Goal: Information Seeking & Learning: Learn about a topic

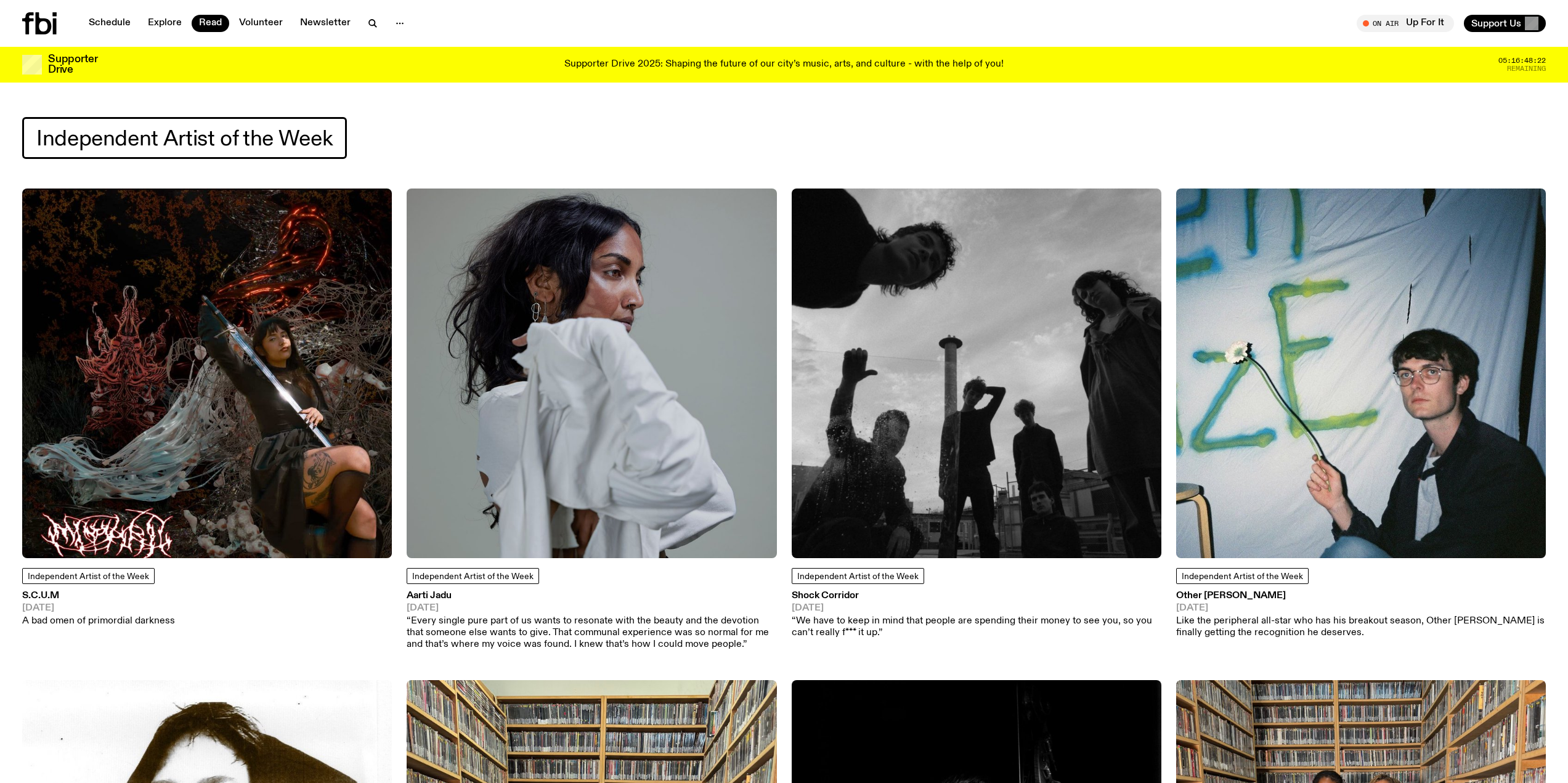
click at [45, 26] on icon at bounding box center [39, 23] width 35 height 22
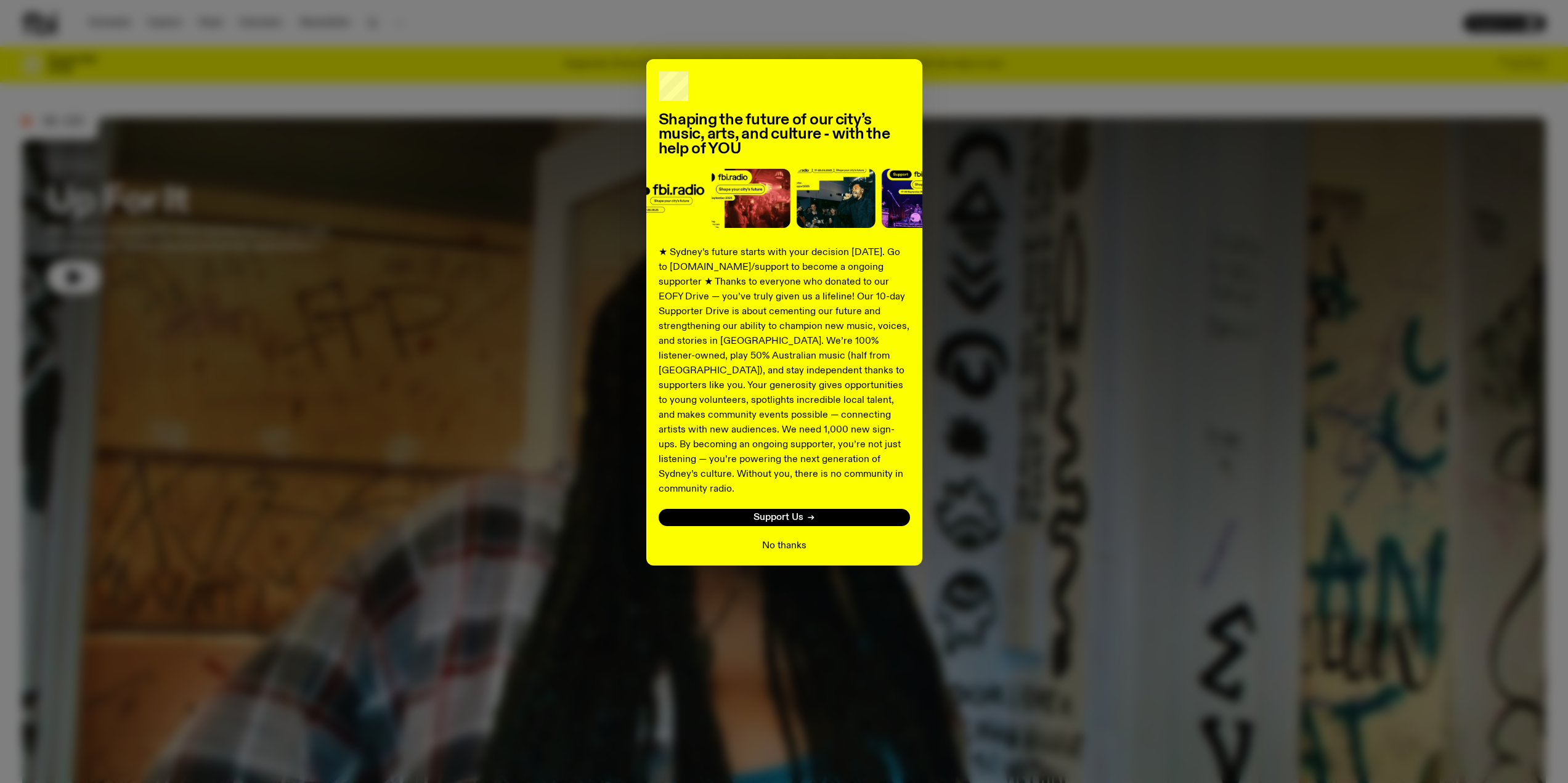
click at [779, 538] on button "No thanks" at bounding box center [785, 545] width 45 height 15
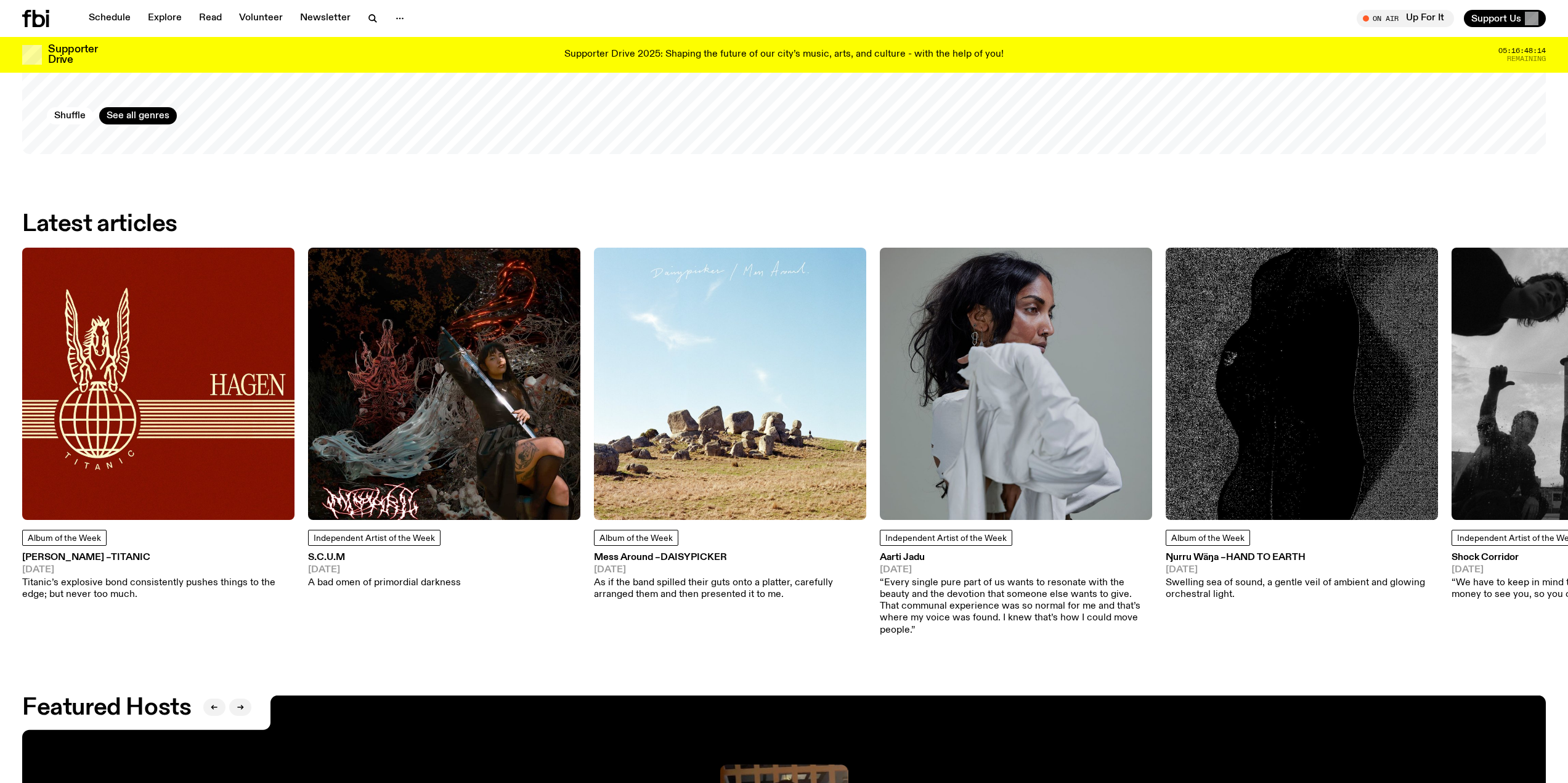
scroll to position [2211, 0]
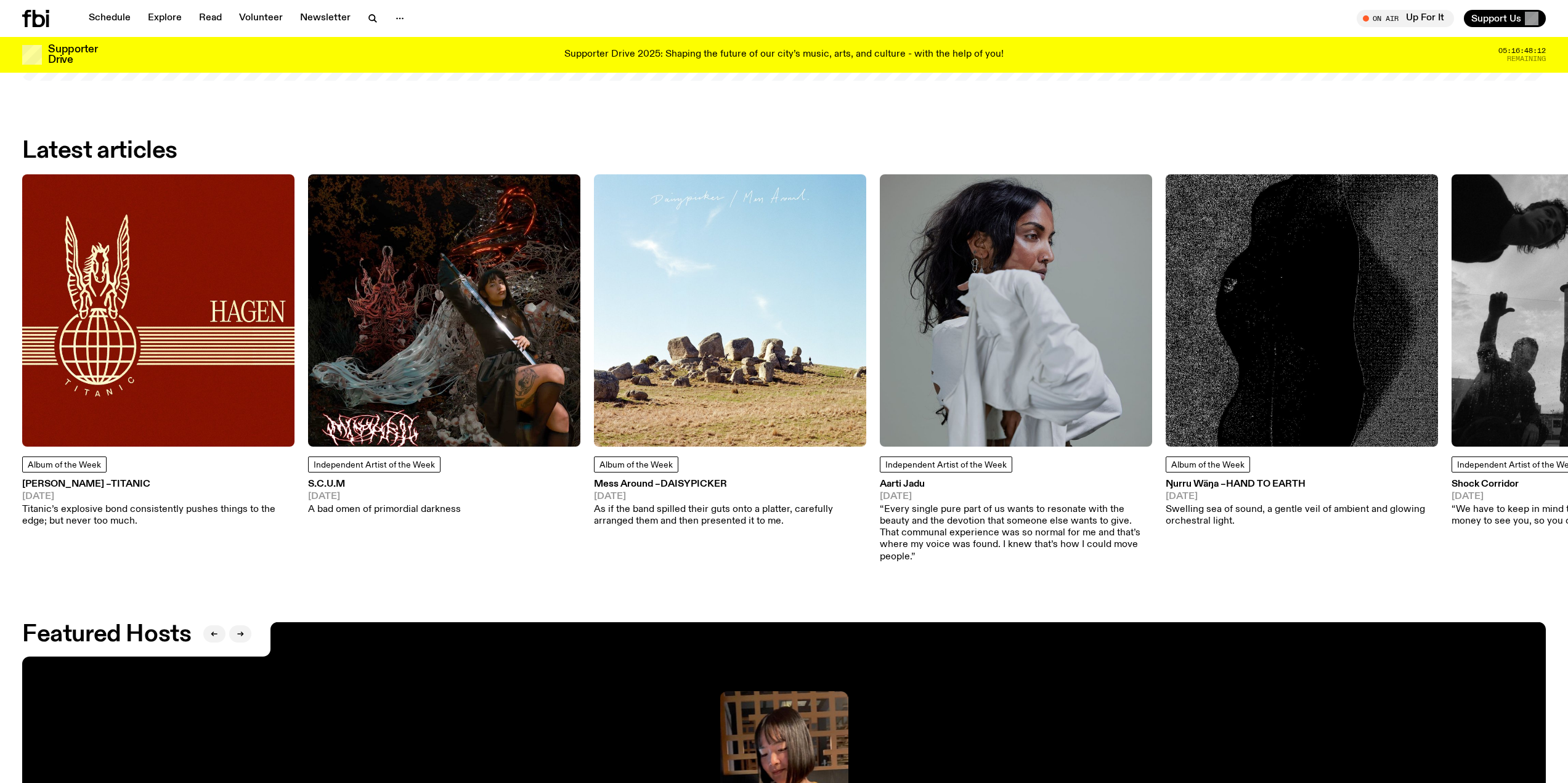
click at [337, 482] on h3 "S.C.U.M" at bounding box center [384, 484] width 152 height 9
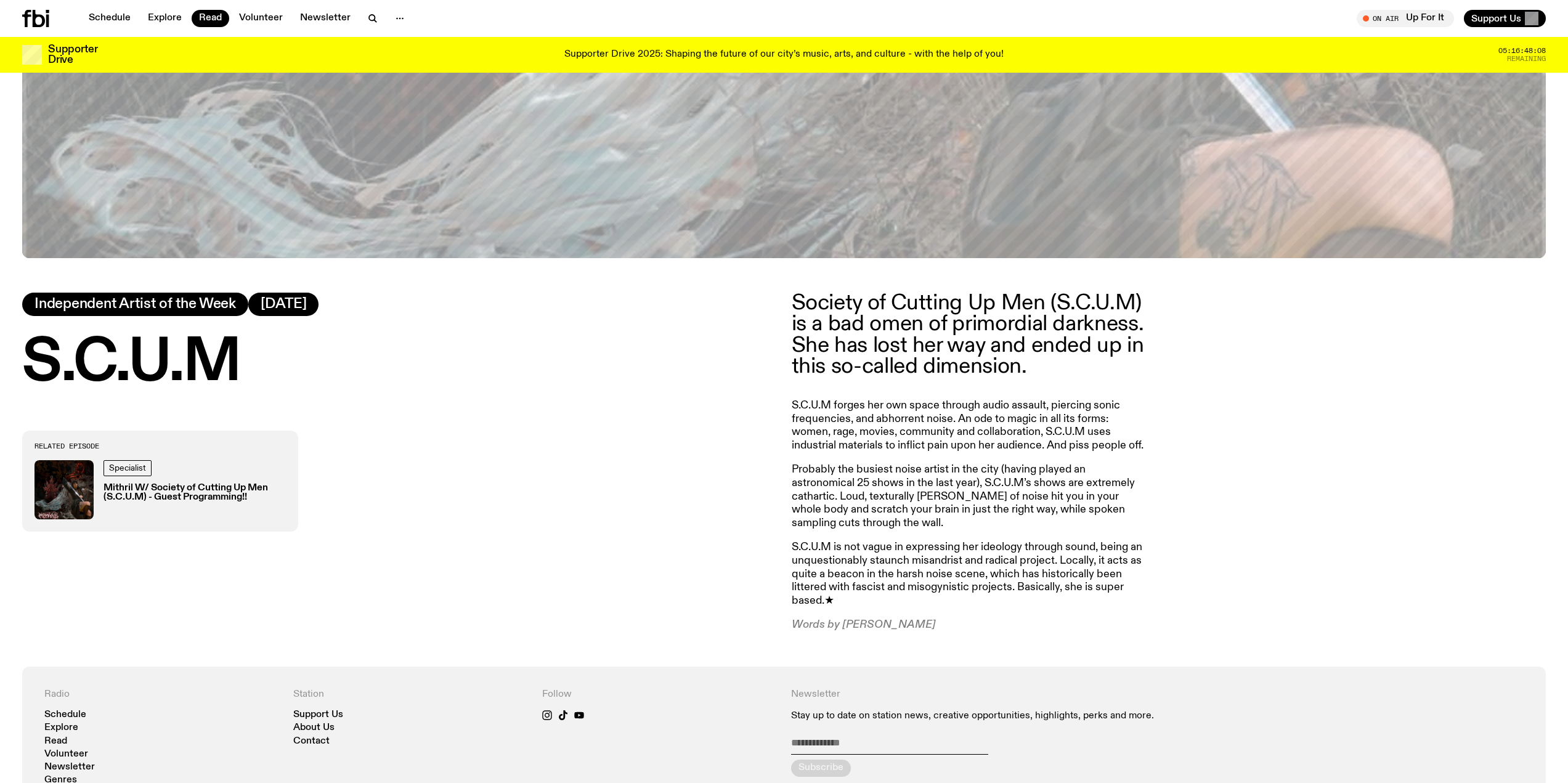
scroll to position [734, 0]
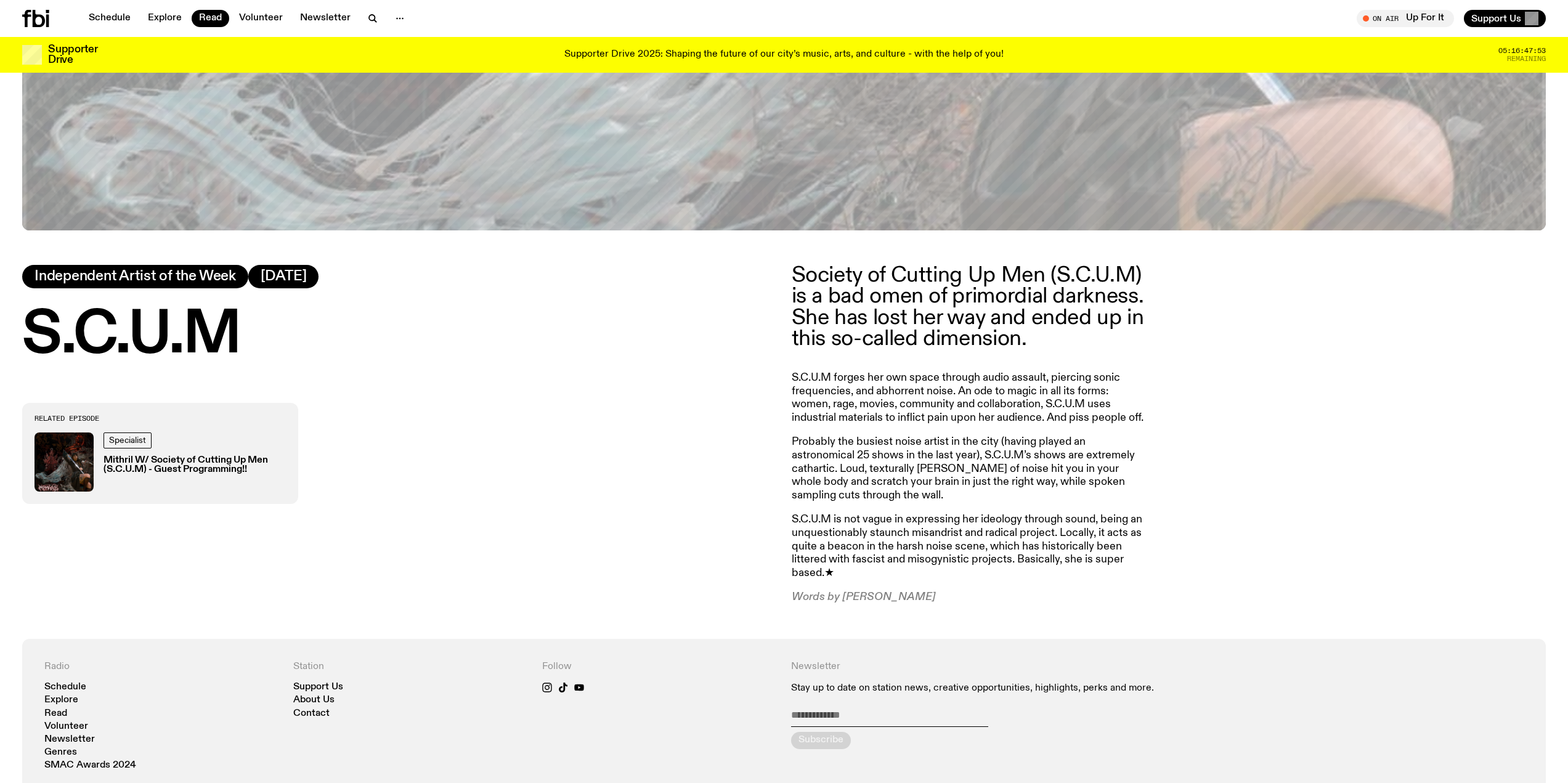
drag, startPoint x: 1141, startPoint y: 275, endPoint x: 789, endPoint y: 281, distance: 352.1
click at [779, 286] on div "S.C.U.M Independent Artist of the Week [DATE] Related Episode Specialist Mithri…" at bounding box center [784, 5] width 1568 height 1265
click at [1133, 282] on p "Society of Cutting Up Men (S.C.U.M) is a bad omen of primordial darkness. She h…" at bounding box center [969, 307] width 355 height 85
drag, startPoint x: 1145, startPoint y: 276, endPoint x: 797, endPoint y: 269, distance: 348.1
click at [789, 273] on div "Society of Cutting Up Men (S.C.U.M) is a bad omen of primordial darkness. She h…" at bounding box center [784, 434] width 1568 height 408
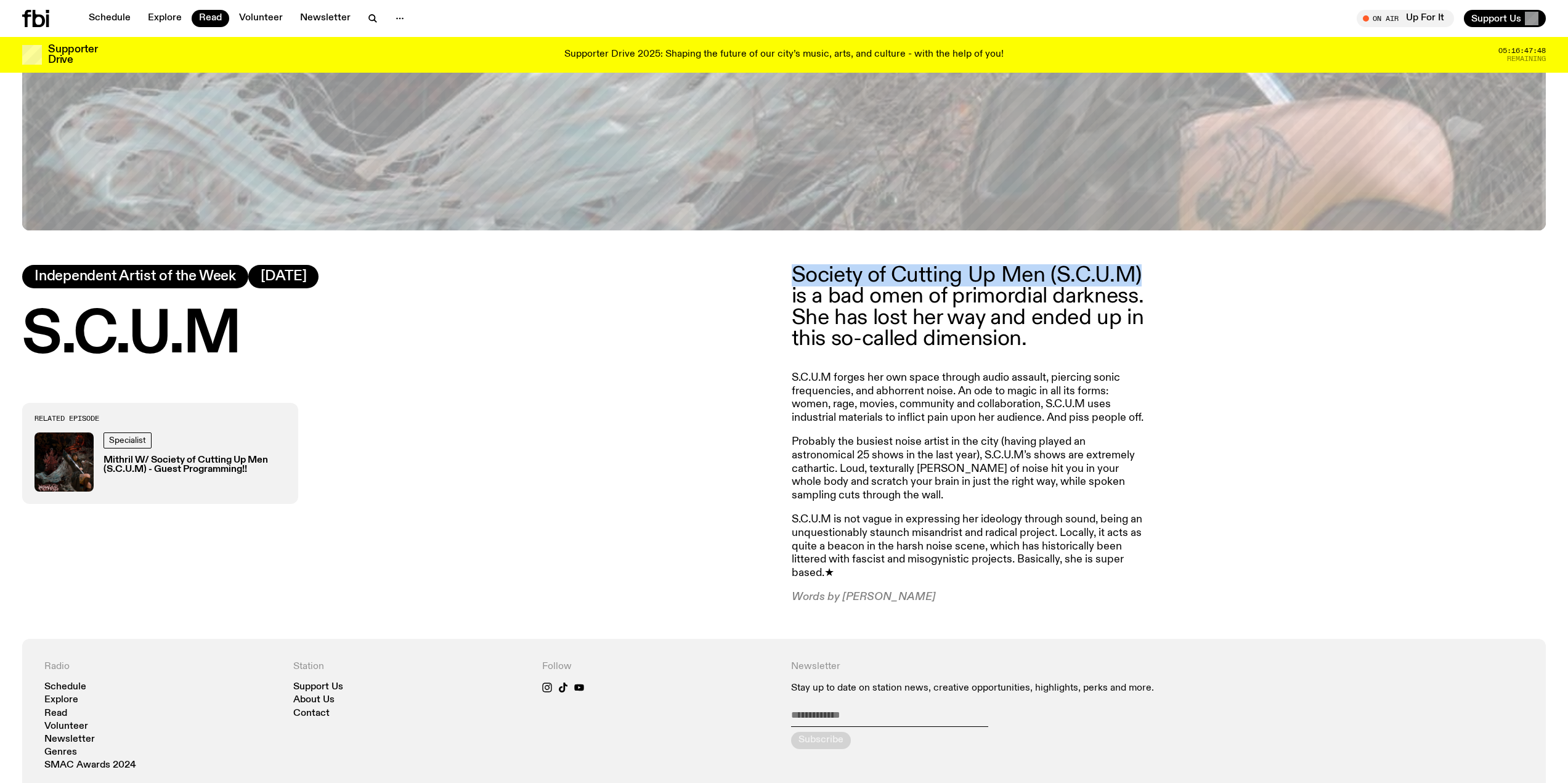
click at [35, 16] on icon at bounding box center [39, 18] width 12 height 17
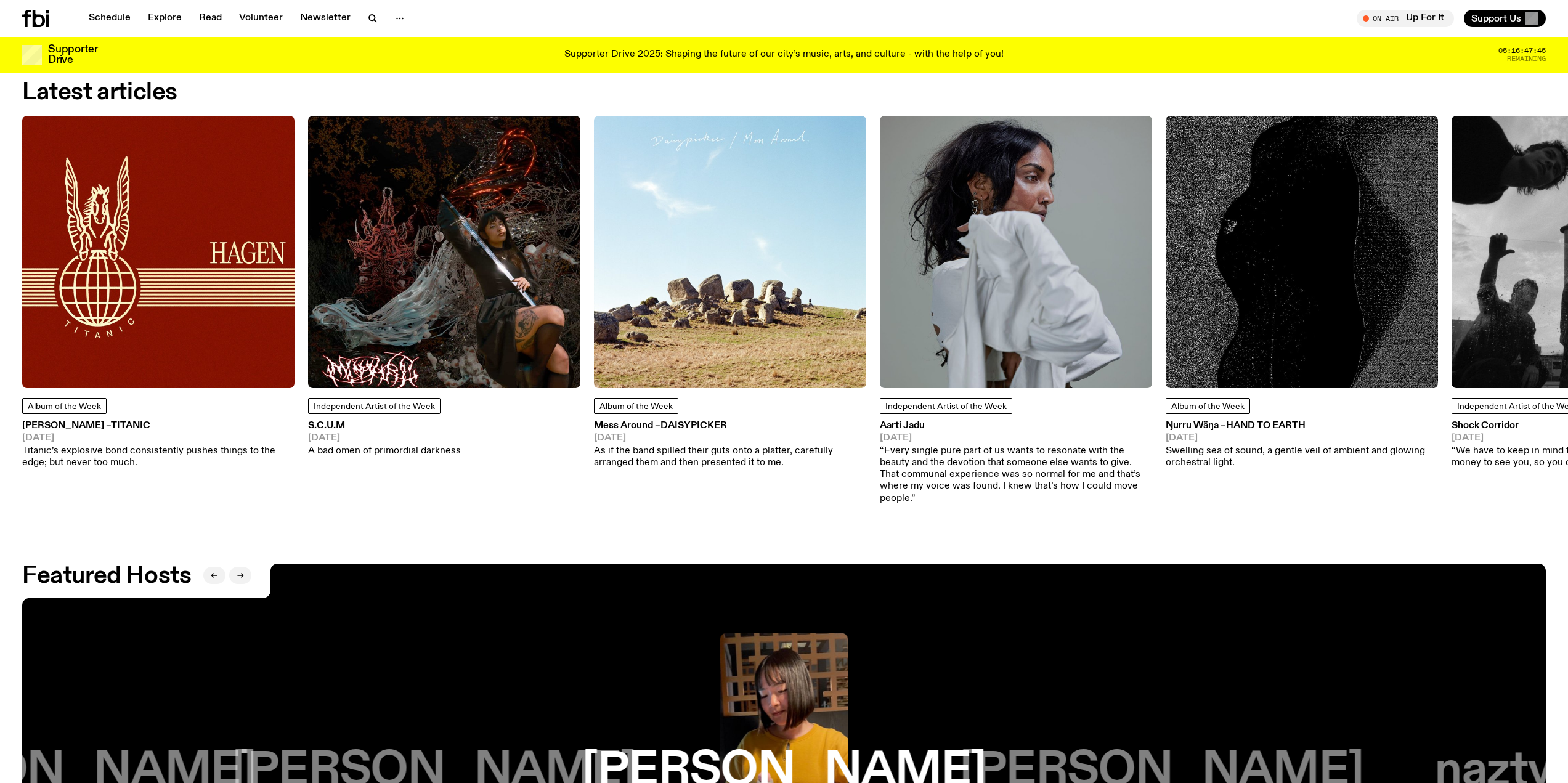
scroll to position [2271, 0]
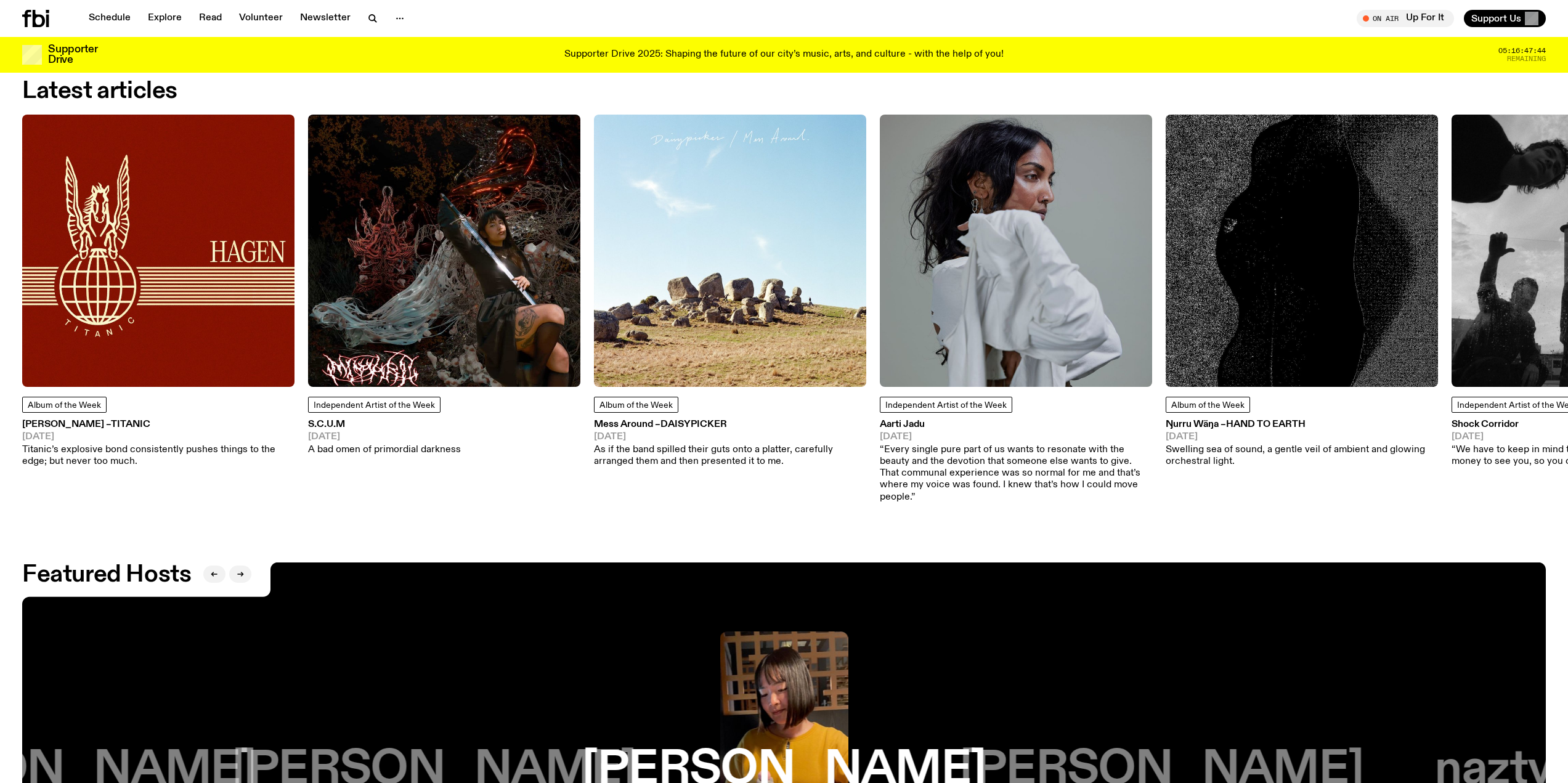
click at [111, 423] on span "Titanic" at bounding box center [130, 424] width 39 height 10
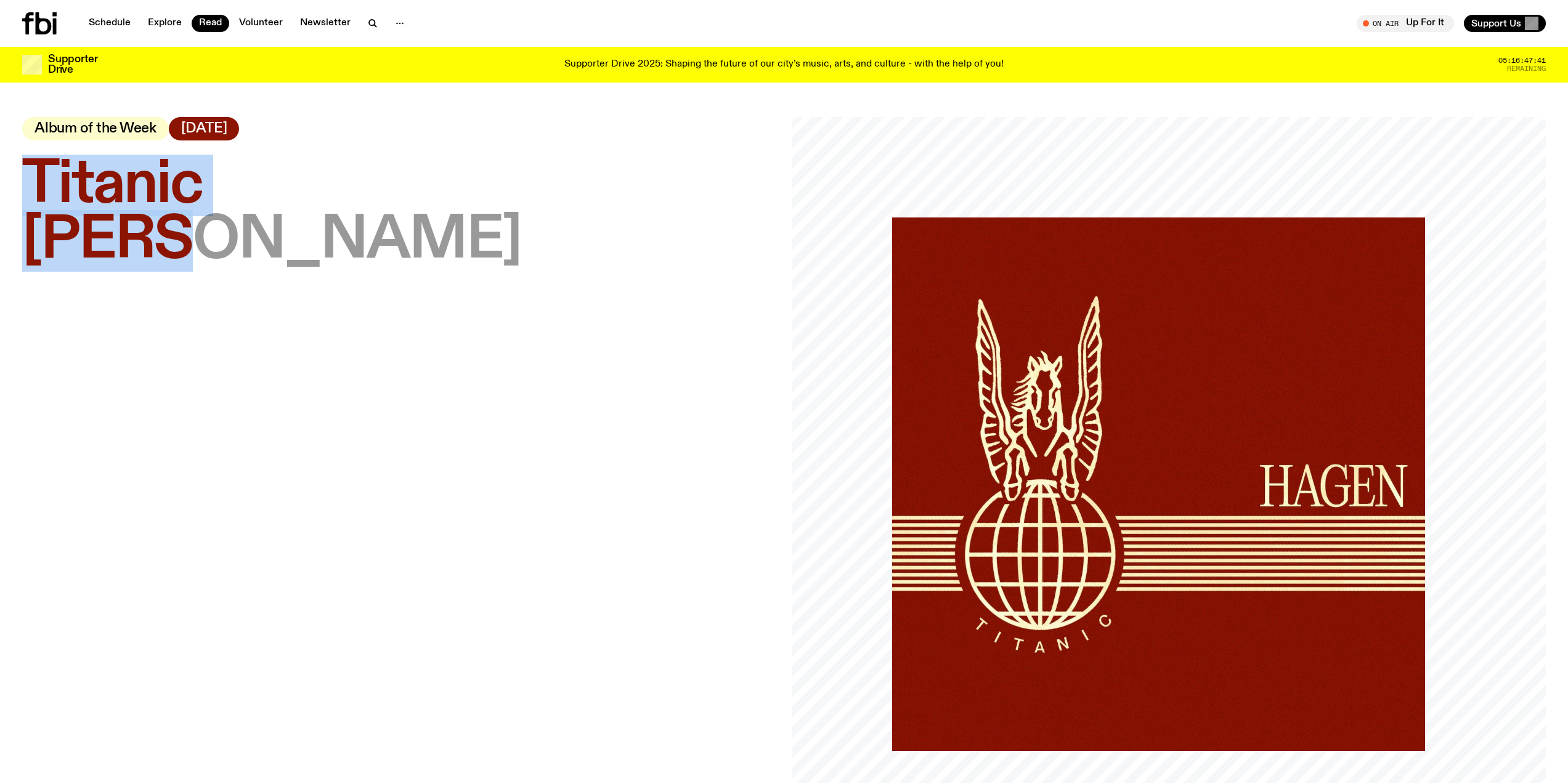
drag, startPoint x: 263, startPoint y: 241, endPoint x: 35, endPoint y: 180, distance: 236.0
click at [35, 180] on h1 "Titanic – [PERSON_NAME]" at bounding box center [400, 213] width 755 height 111
